Goal: Find specific page/section: Find specific page/section

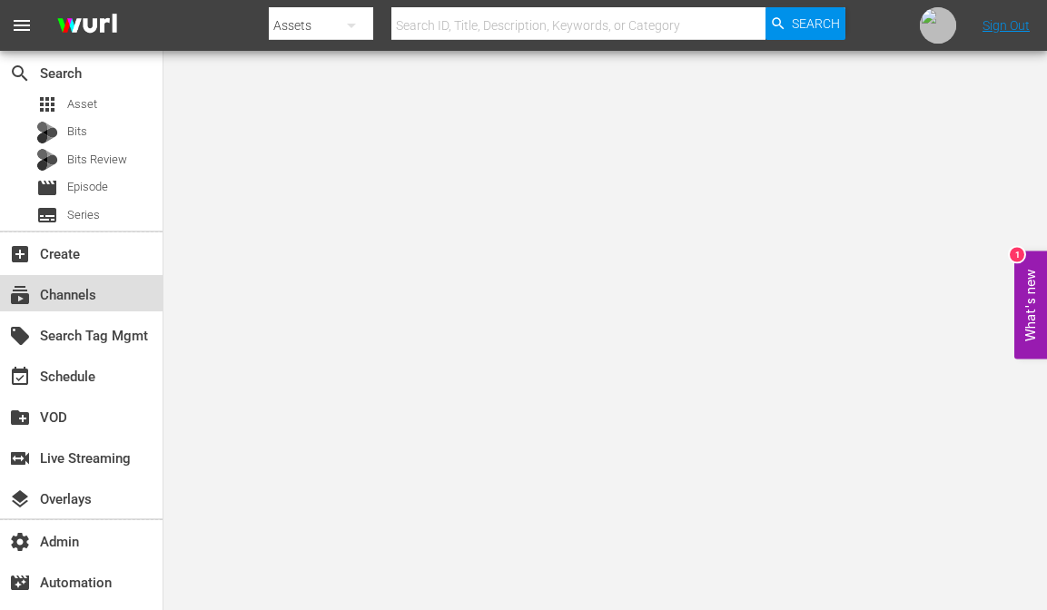
click at [71, 297] on div "subscriptions Channels" at bounding box center [51, 292] width 102 height 16
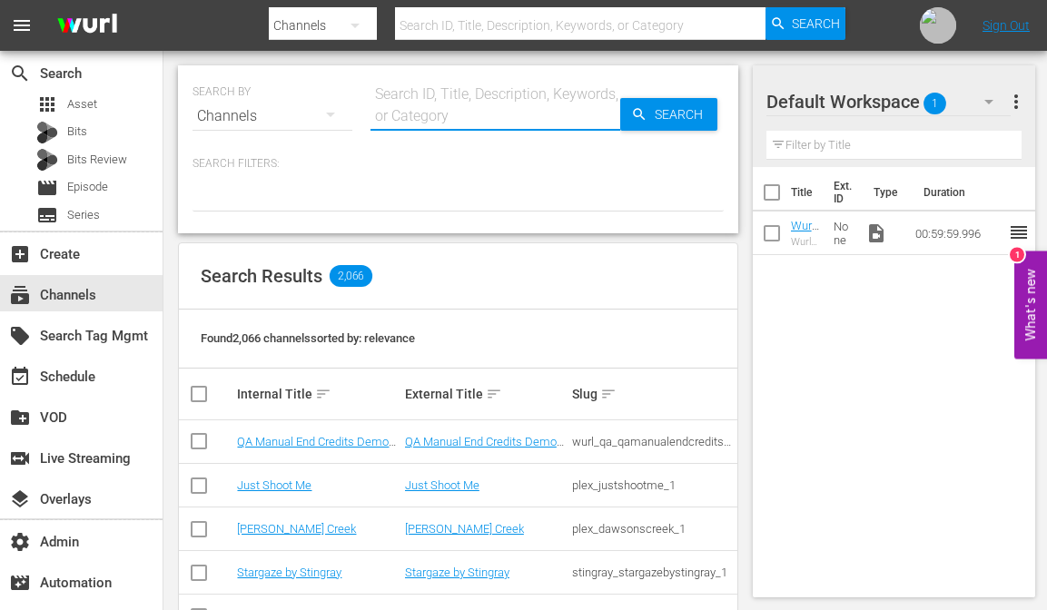
click at [452, 113] on input "text" at bounding box center [495, 116] width 250 height 44
paste input "world_poker_tour_wpt_1"
type input "world_poker_tour_wpt_1"
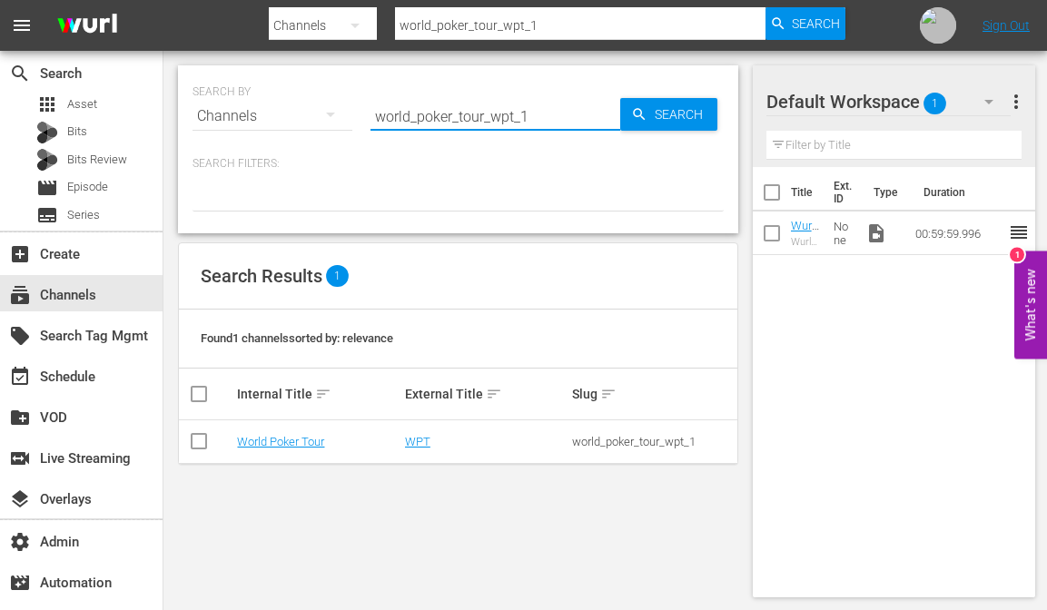
type input "world_poker_tour_wpt_1"
click at [419, 444] on link "WPT" at bounding box center [417, 442] width 25 height 14
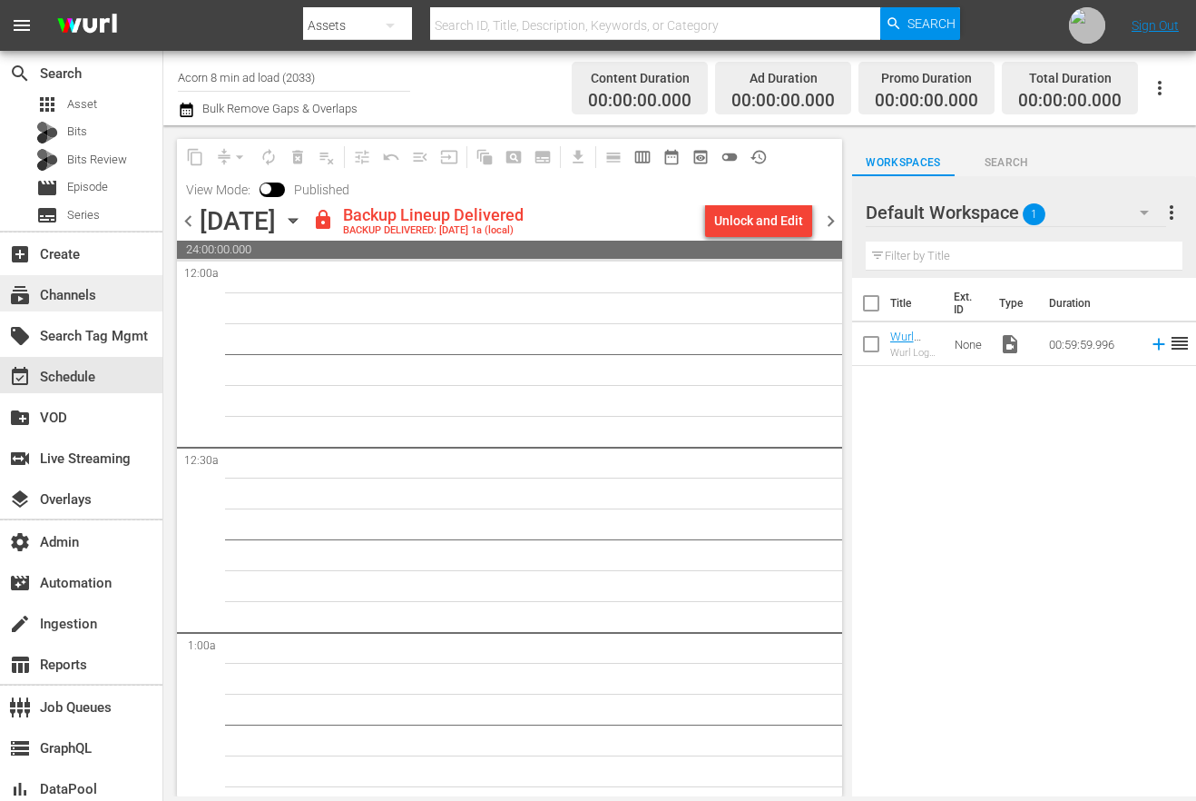
click at [89, 298] on div "subscriptions Channels" at bounding box center [51, 292] width 102 height 16
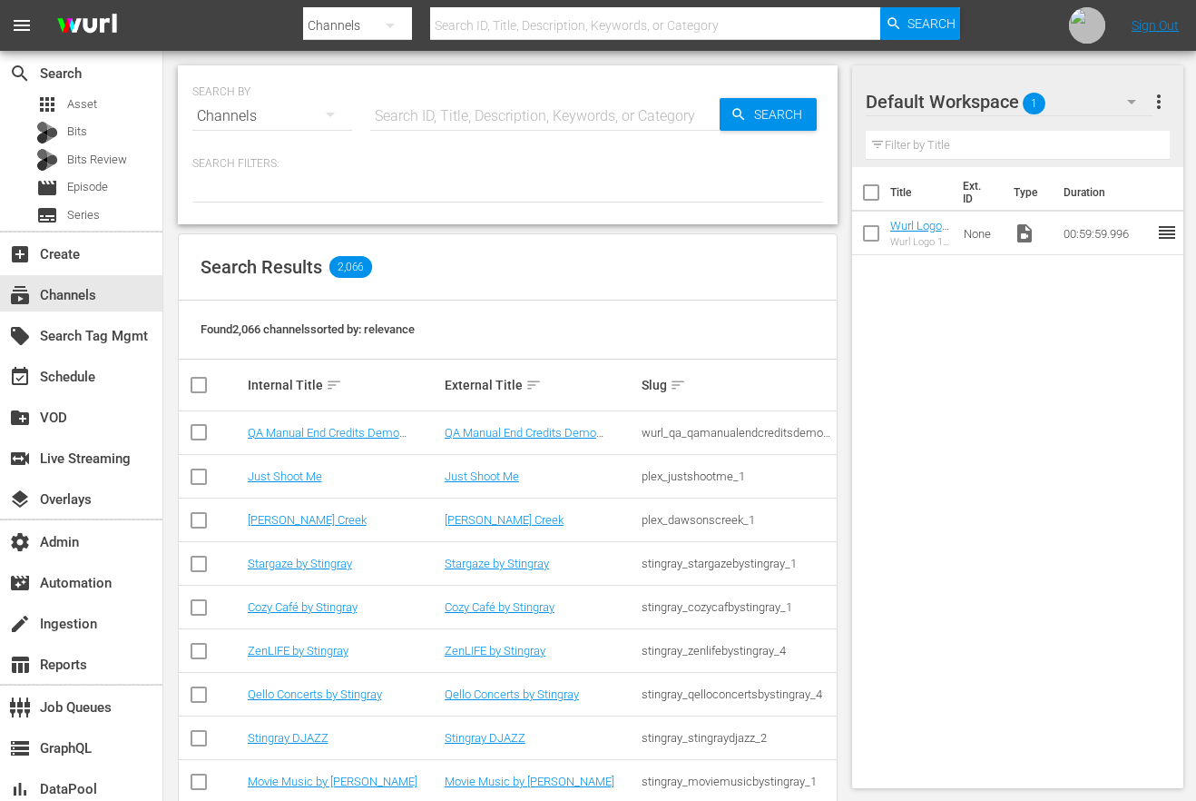
click at [490, 136] on input "text" at bounding box center [544, 116] width 349 height 44
type input "acorn"
